Goal: Download file/media

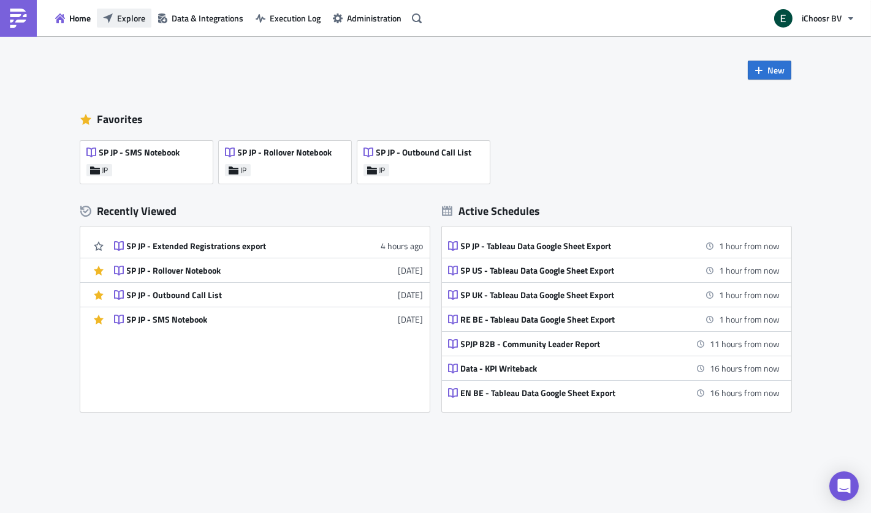
click at [132, 15] on span "Explore" at bounding box center [131, 18] width 28 height 13
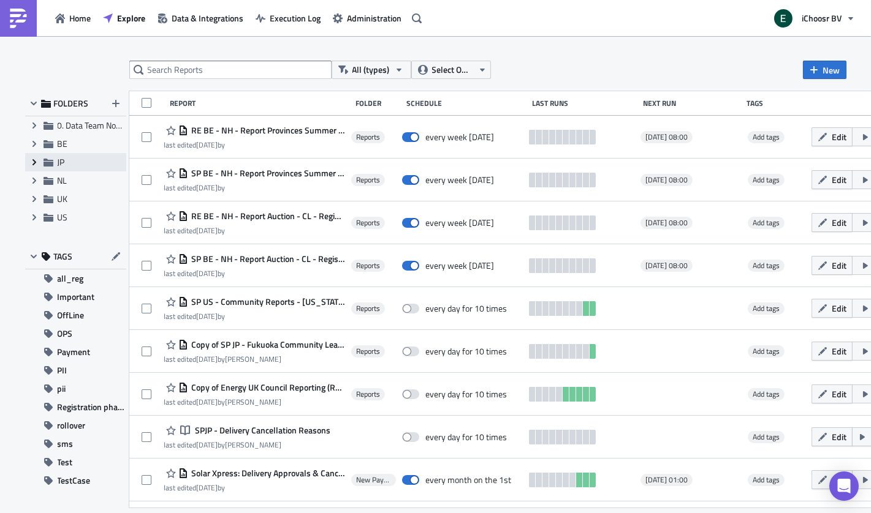
click at [37, 161] on icon "Expand group" at bounding box center [34, 162] width 10 height 10
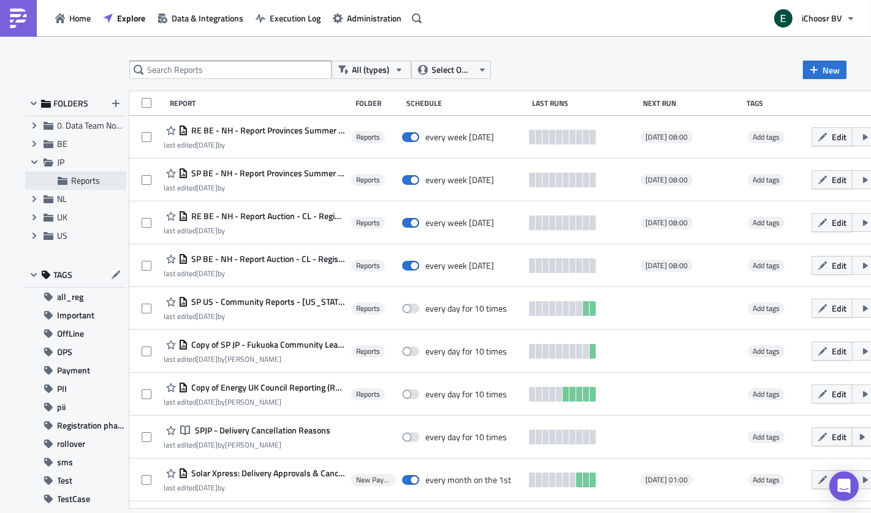
click at [82, 183] on span "Reports" at bounding box center [86, 180] width 29 height 13
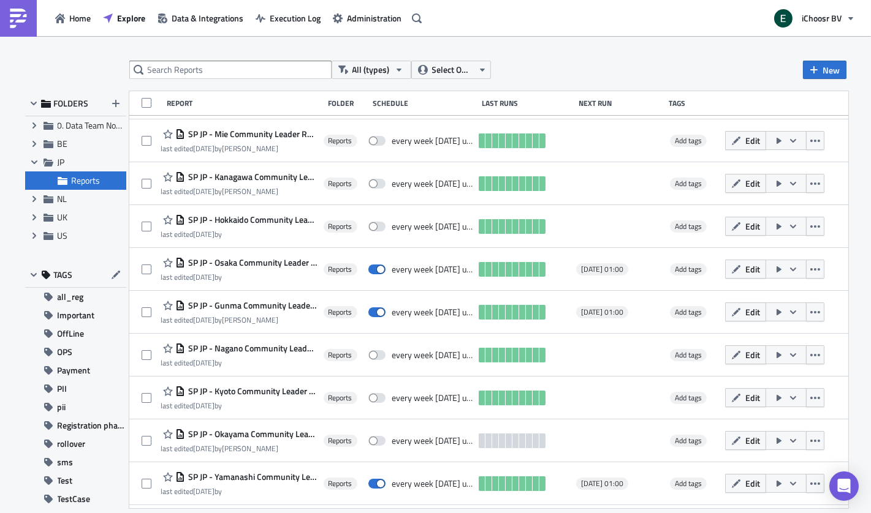
scroll to position [312, 0]
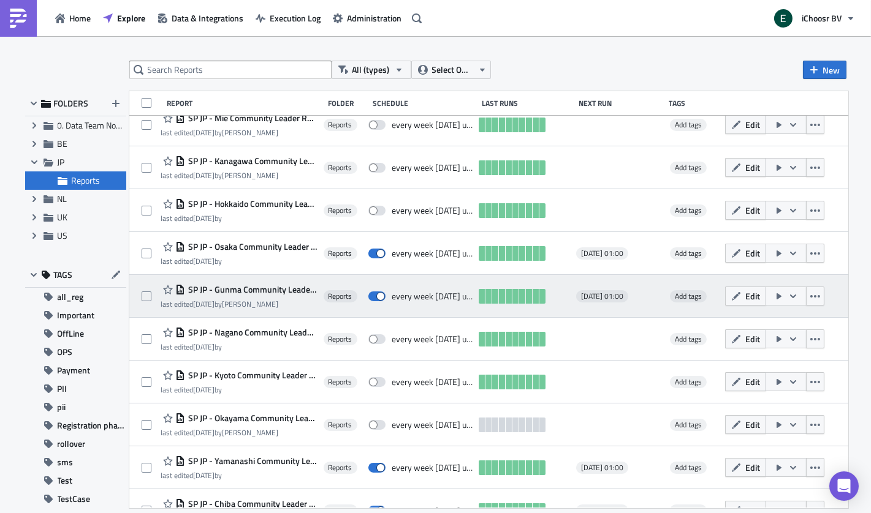
click at [256, 286] on span "SP JP - Gunma Community Leader Reports" at bounding box center [251, 289] width 132 height 11
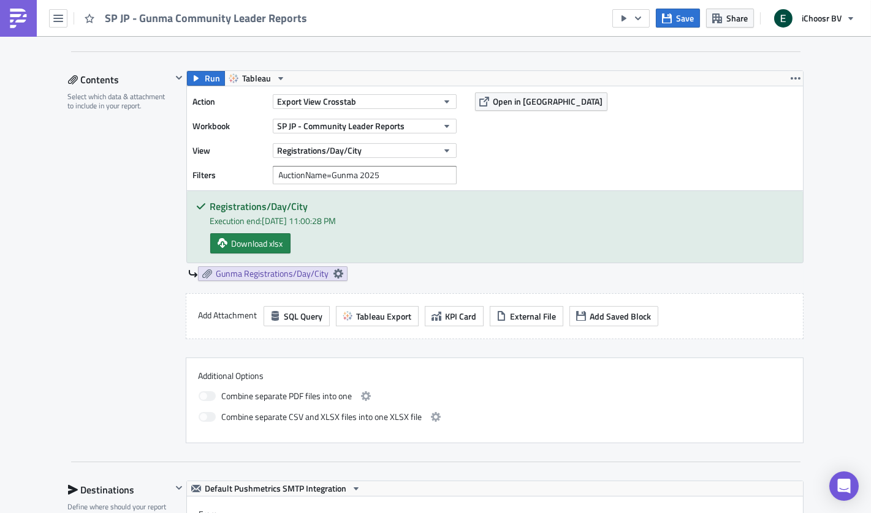
scroll to position [375, 0]
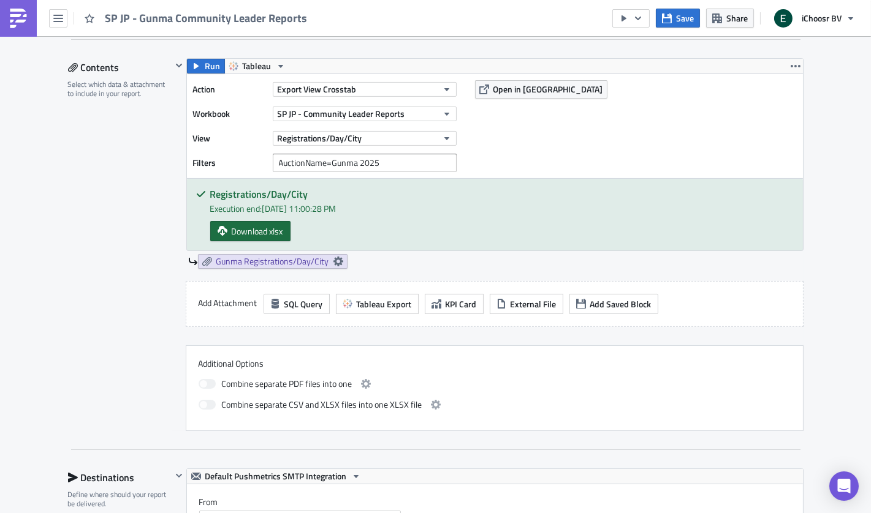
click at [251, 229] on span "Download xlsx" at bounding box center [257, 231] width 51 height 13
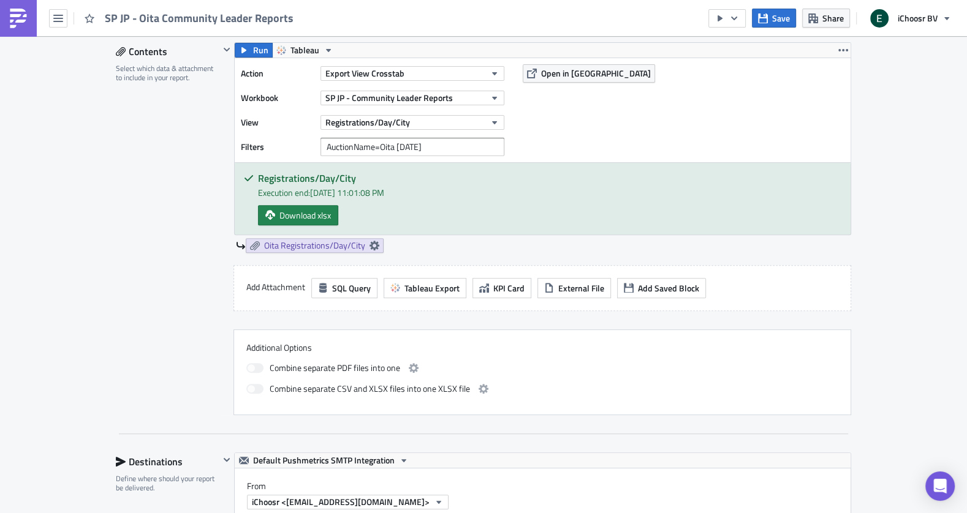
scroll to position [395, 0]
